Goal: Feedback & Contribution: Leave review/rating

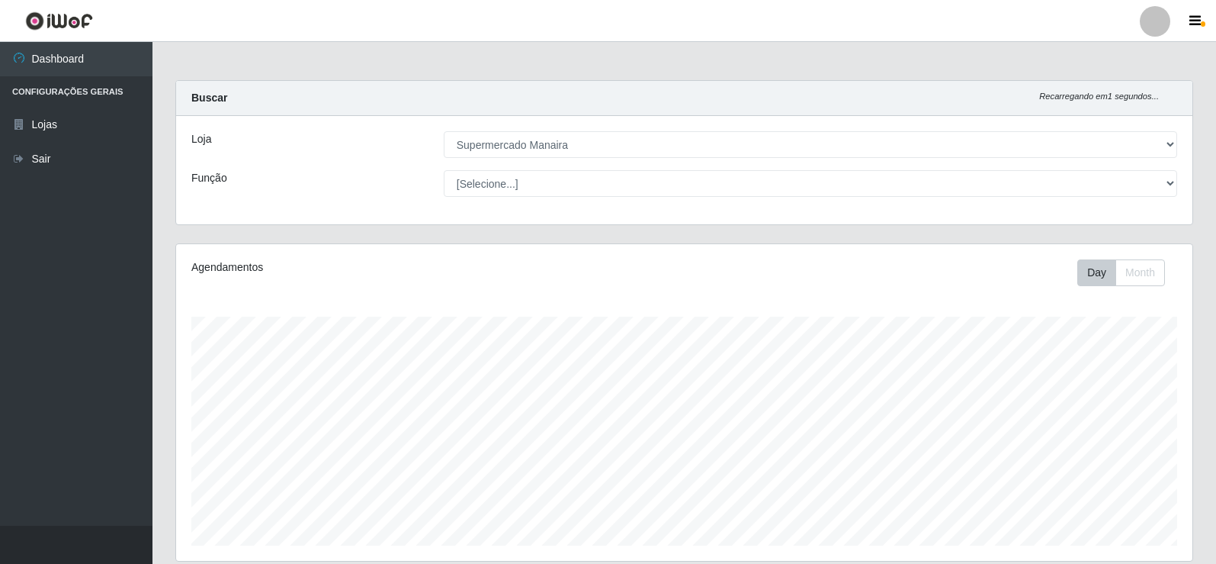
select select "443"
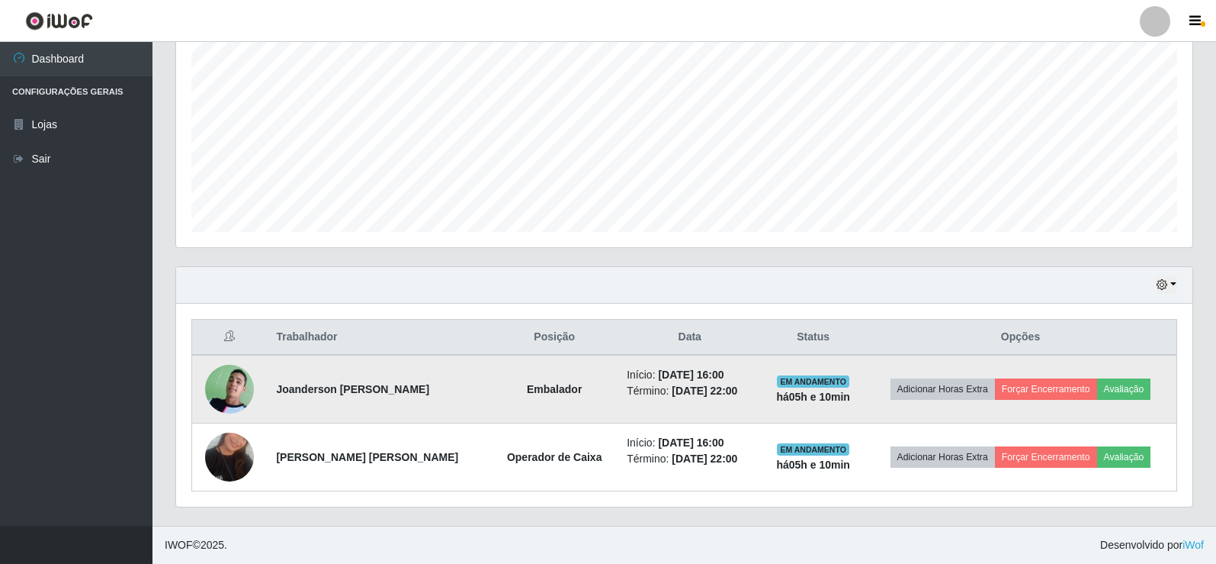
scroll to position [316, 1017]
click at [1139, 385] on button "Avaliação" at bounding box center [1124, 388] width 54 height 21
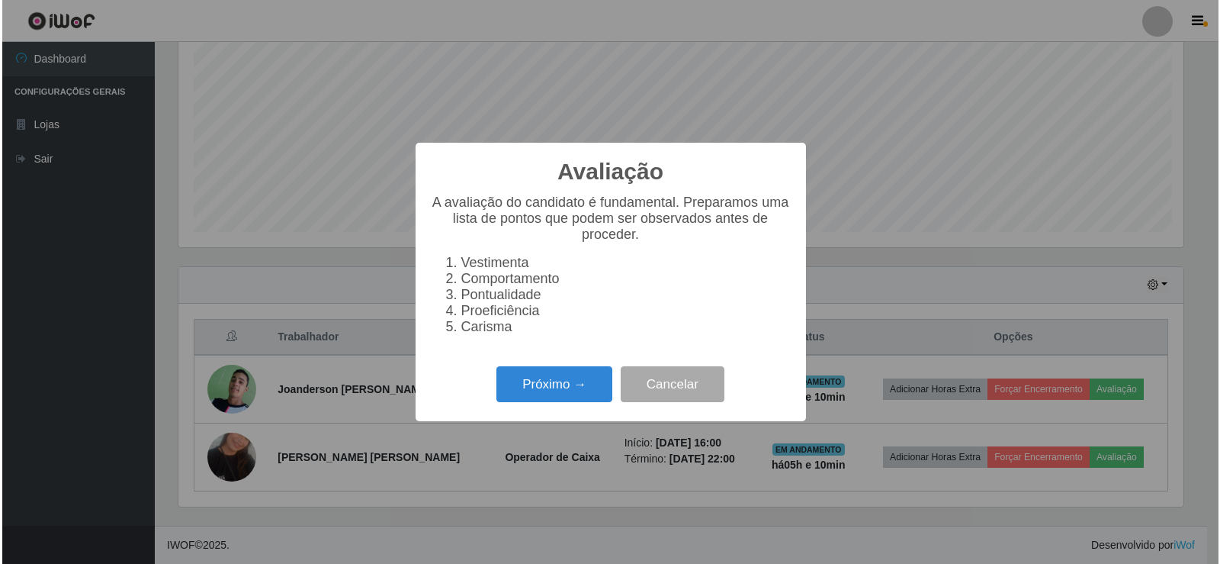
scroll to position [316, 1009]
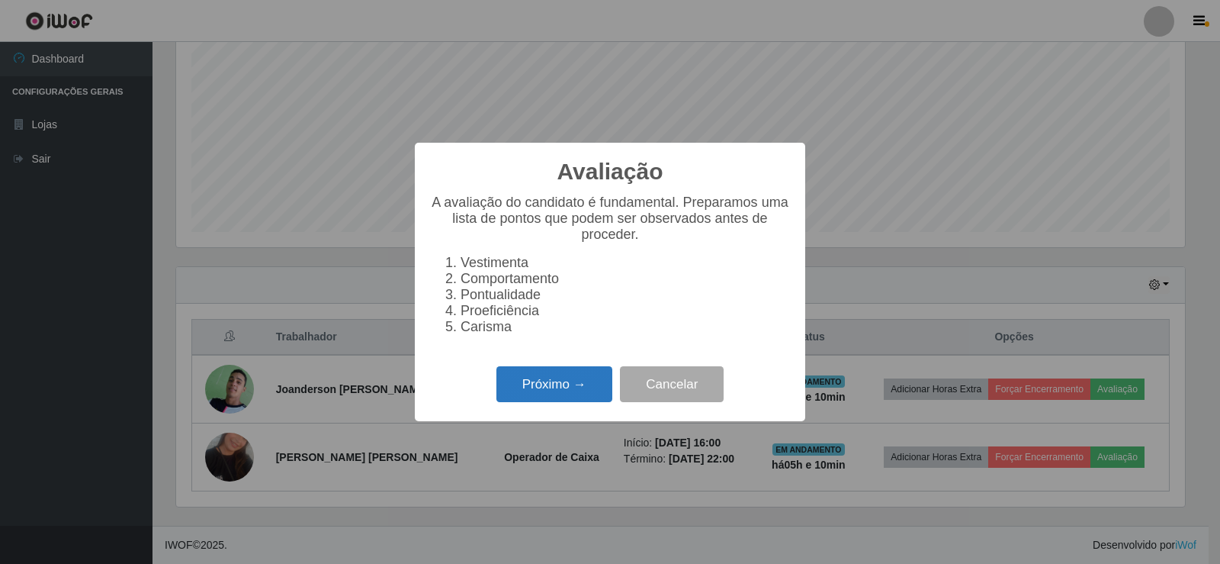
click at [566, 400] on button "Próximo →" at bounding box center [554, 384] width 116 height 36
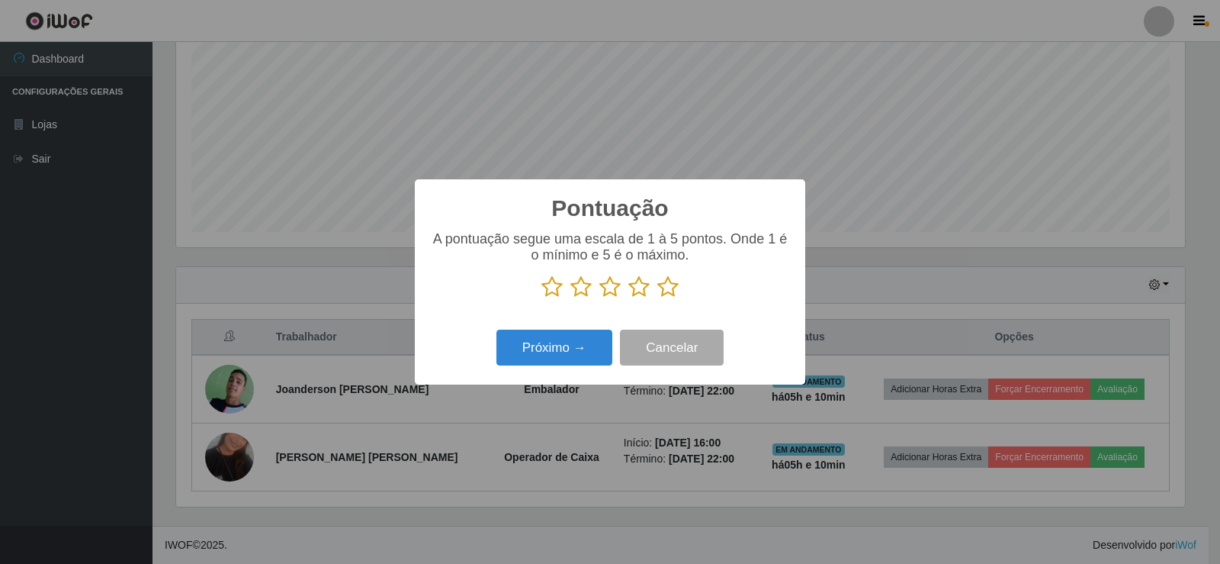
click at [670, 290] on icon at bounding box center [667, 286] width 21 height 23
click at [657, 298] on input "radio" at bounding box center [657, 298] width 0 height 0
click at [578, 349] on button "Próximo →" at bounding box center [554, 347] width 116 height 36
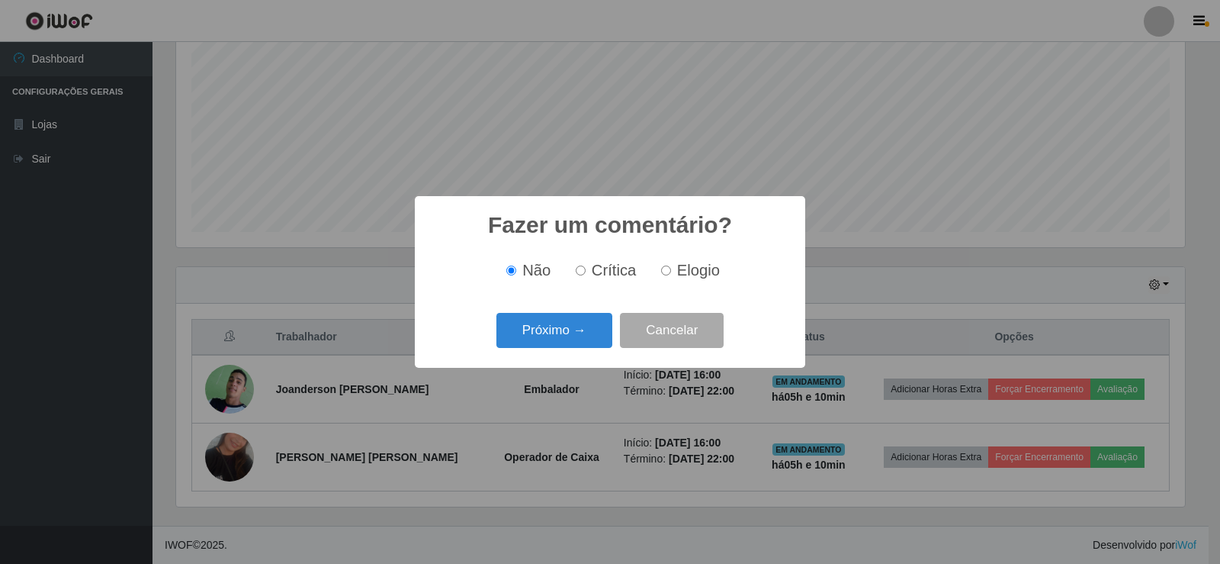
click at [667, 273] on input "Elogio" at bounding box center [666, 270] width 10 height 10
radio input "true"
click at [584, 329] on button "Próximo →" at bounding box center [554, 331] width 116 height 36
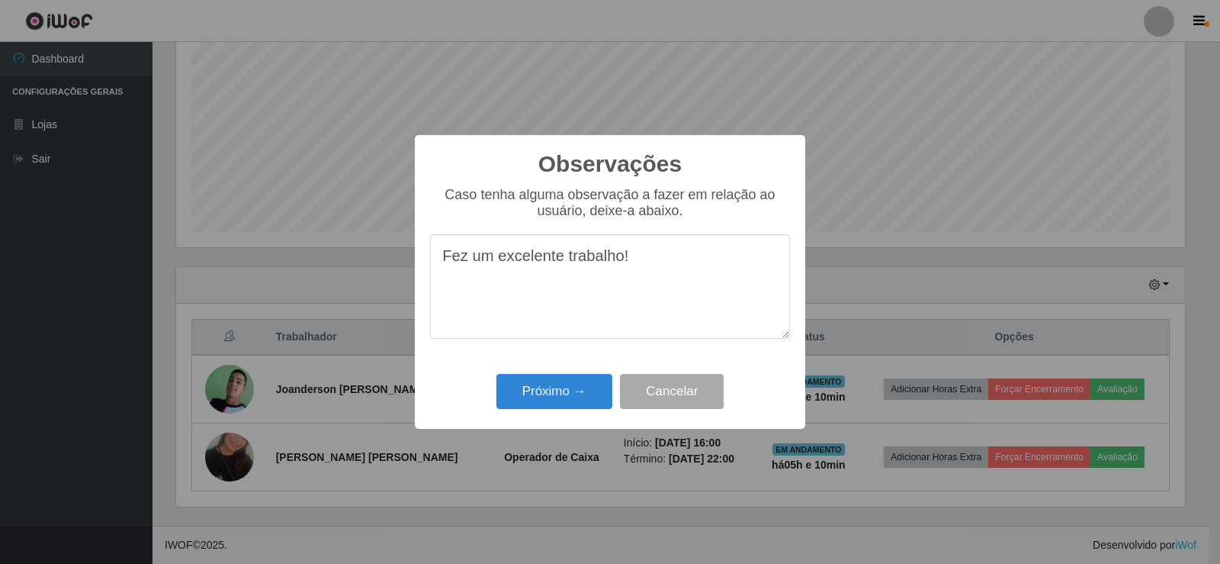
drag, startPoint x: 443, startPoint y: 262, endPoint x: 651, endPoint y: 262, distance: 207.4
click at [651, 262] on textarea "Fez um excelente trabalho!" at bounding box center [610, 286] width 360 height 104
click at [637, 326] on textarea "Fez um excelente trabalho!" at bounding box center [610, 286] width 360 height 104
type textarea "Fez um excelente trabalho!"
click at [557, 393] on button "Próximo →" at bounding box center [554, 392] width 116 height 36
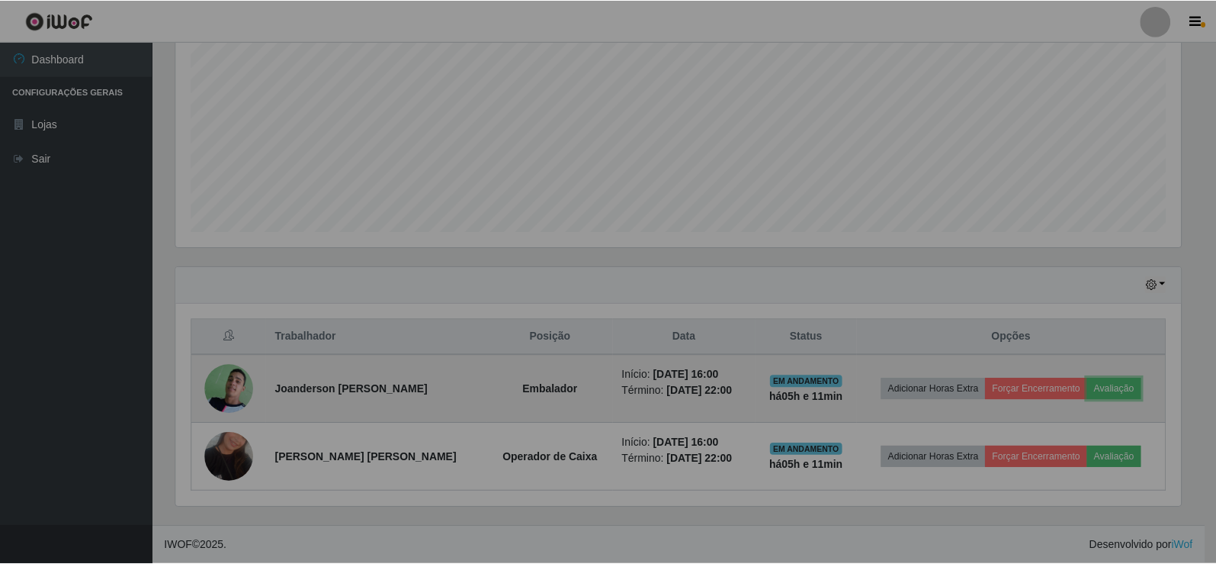
scroll to position [316, 1017]
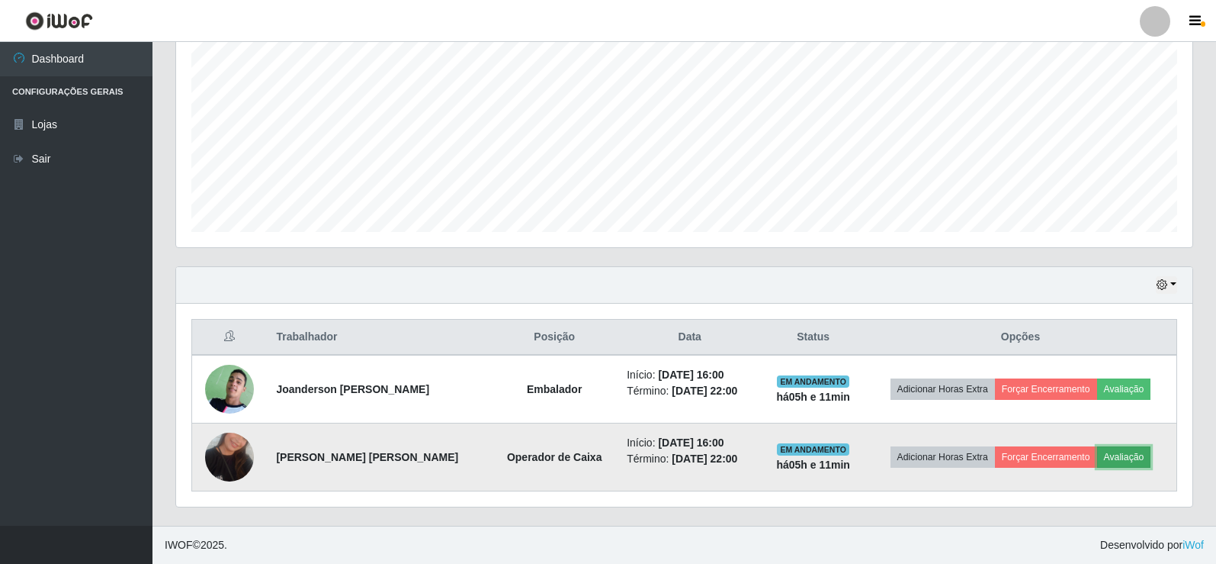
click at [1122, 451] on button "Avaliação" at bounding box center [1124, 456] width 54 height 21
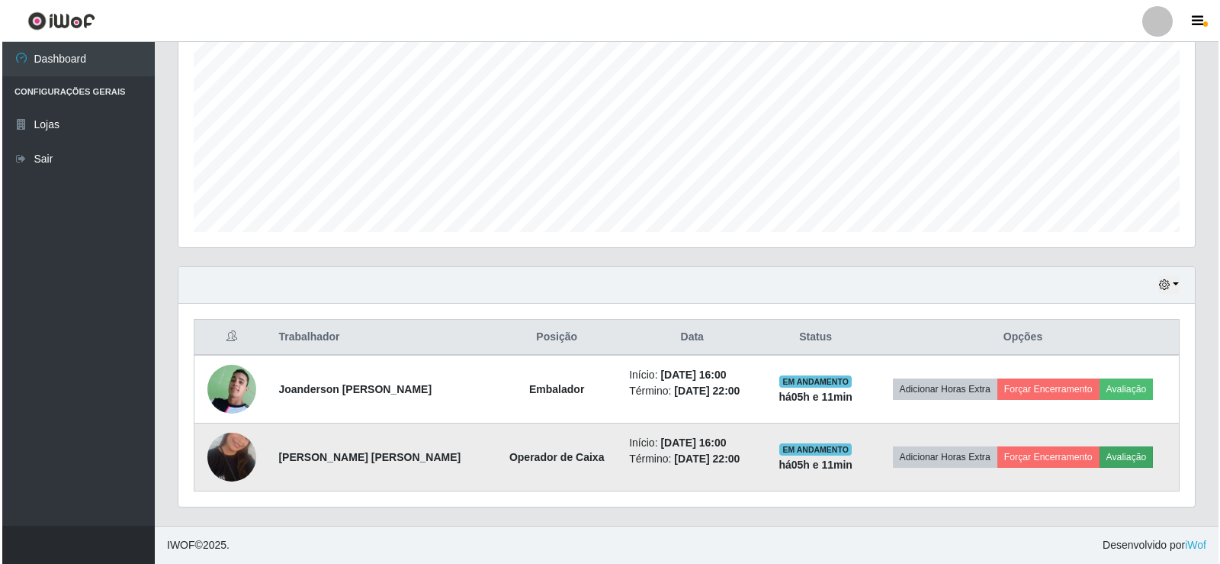
scroll to position [316, 1009]
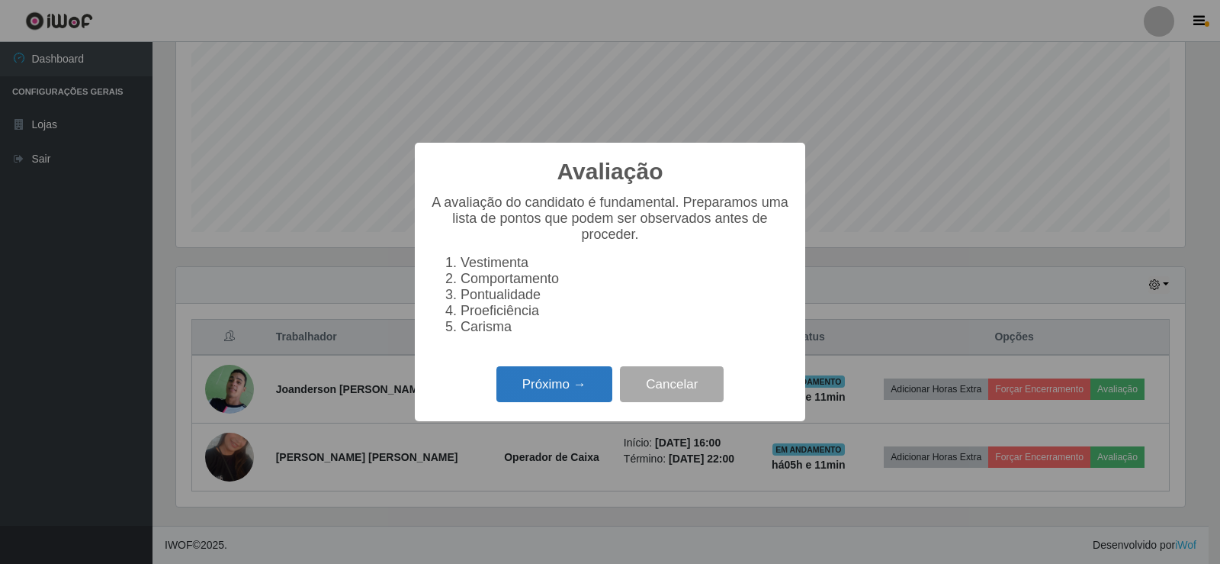
click at [580, 387] on button "Próximo →" at bounding box center [554, 384] width 116 height 36
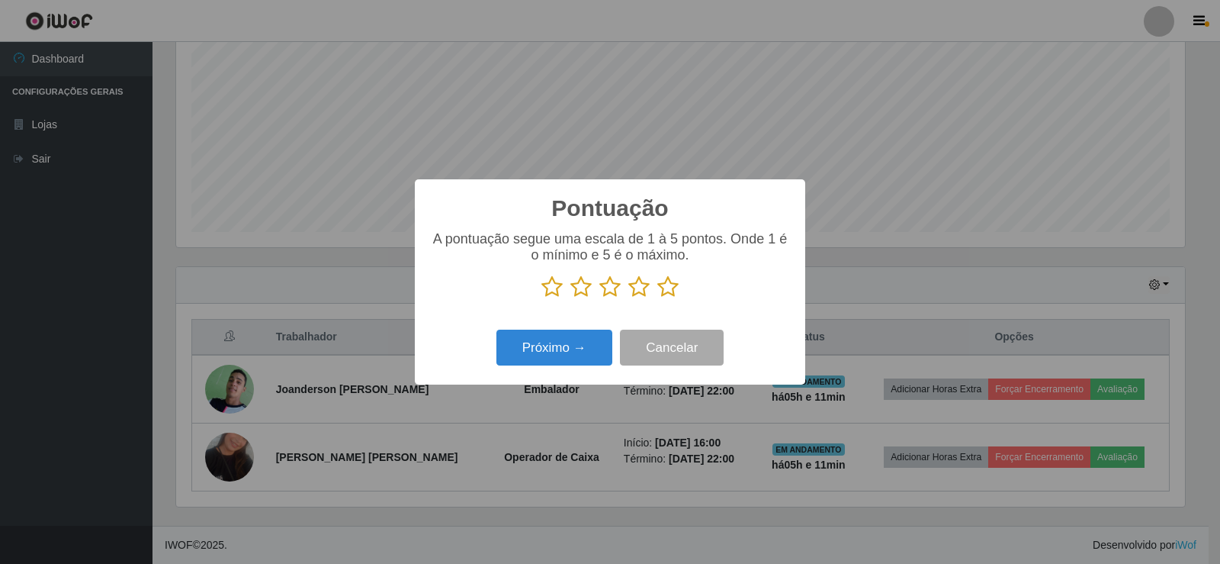
scroll to position [762315, 761623]
click at [663, 293] on icon at bounding box center [667, 286] width 21 height 23
click at [657, 298] on input "radio" at bounding box center [657, 298] width 0 height 0
click at [564, 342] on button "Próximo →" at bounding box center [554, 347] width 116 height 36
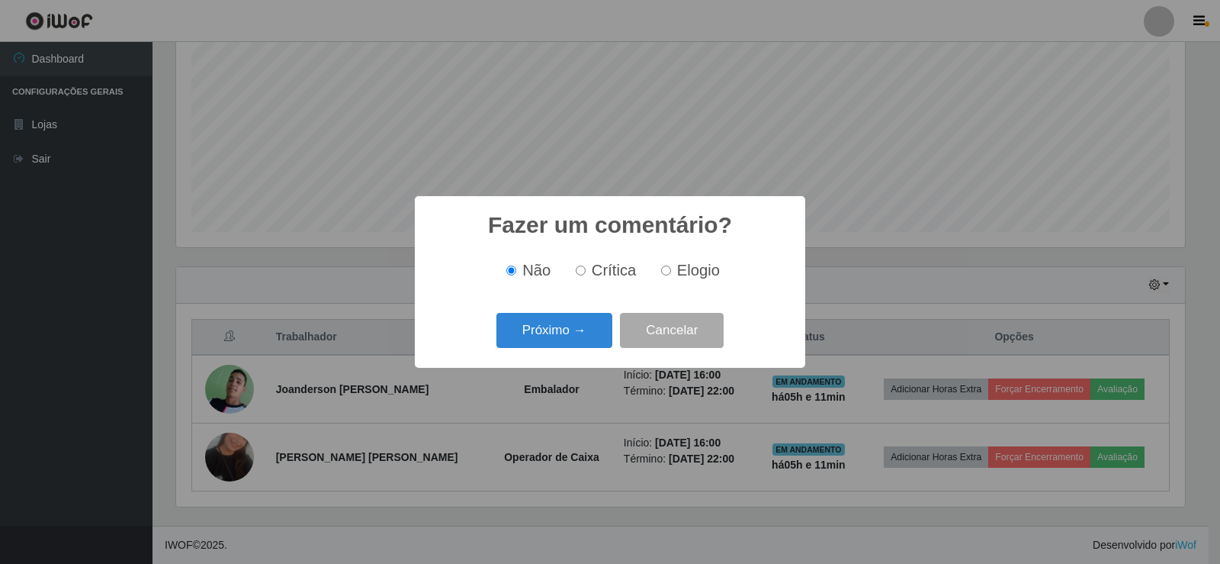
click at [664, 271] on input "Elogio" at bounding box center [666, 270] width 10 height 10
radio input "true"
click at [596, 323] on button "Próximo →" at bounding box center [554, 331] width 116 height 36
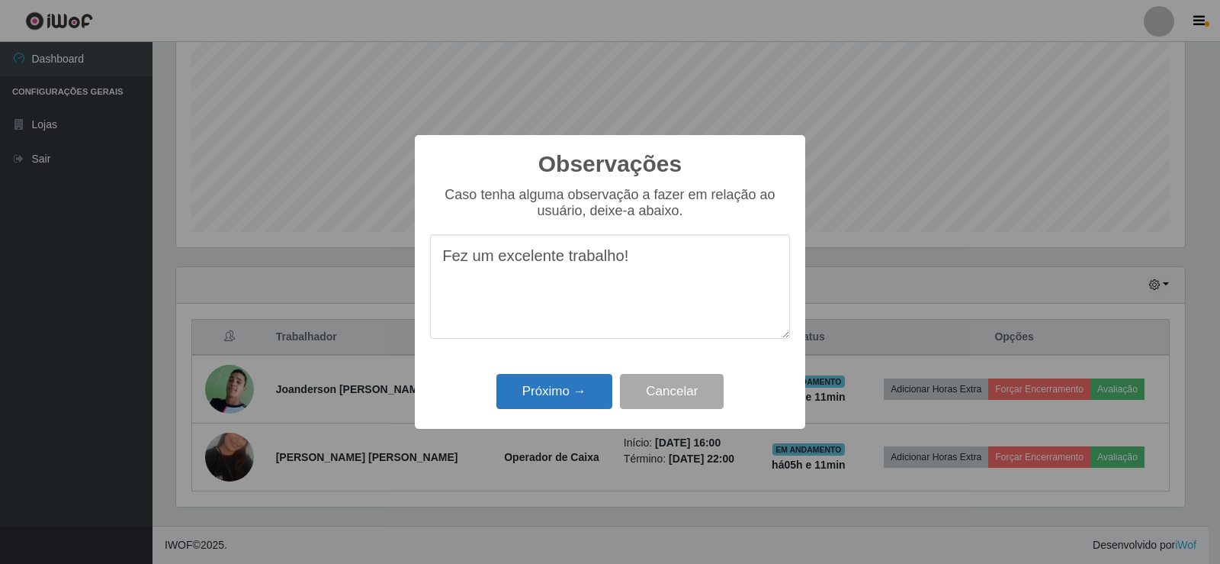
type textarea "Fez um excelente trabalho!"
click at [593, 398] on button "Próximo →" at bounding box center [554, 392] width 116 height 36
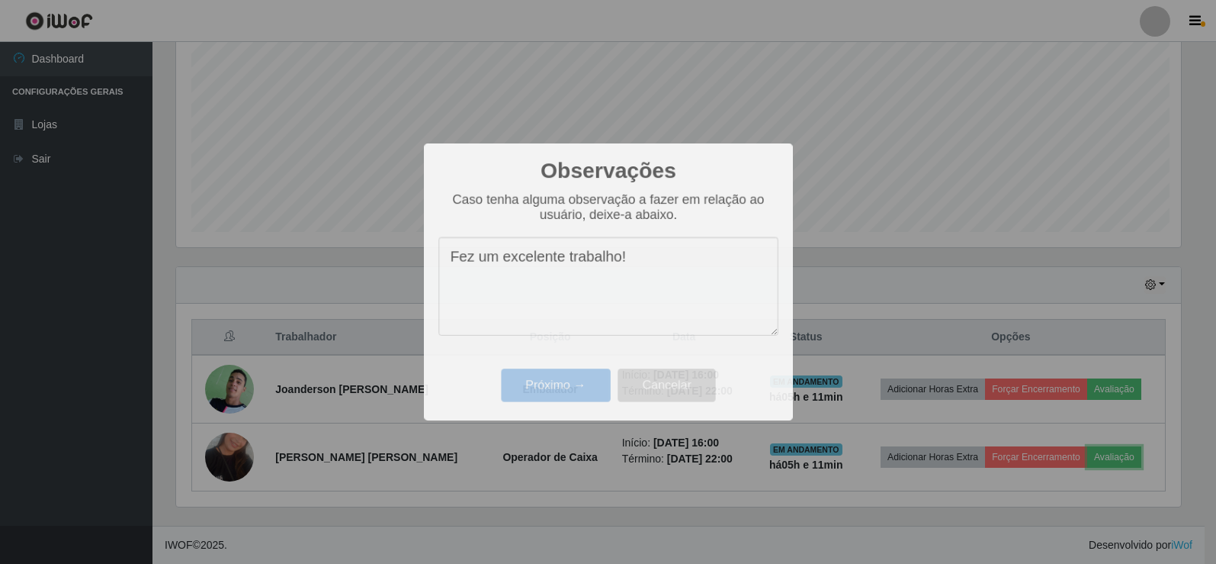
scroll to position [316, 1017]
